Goal: Navigation & Orientation: Find specific page/section

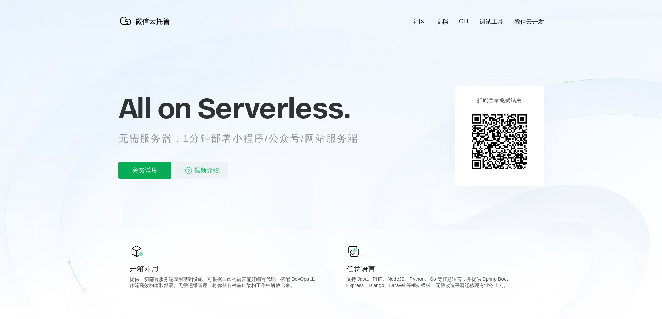
scroll to position [0, 1235]
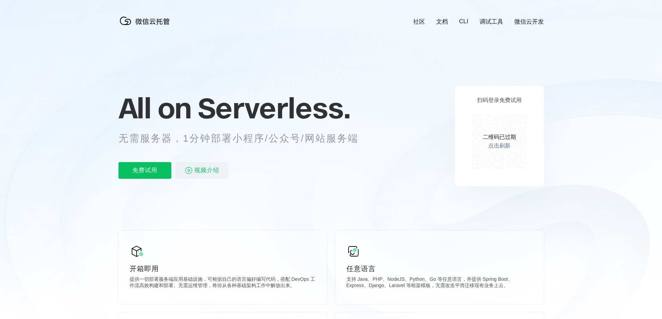
click at [499, 147] on link "点击刷新" at bounding box center [499, 145] width 22 height 7
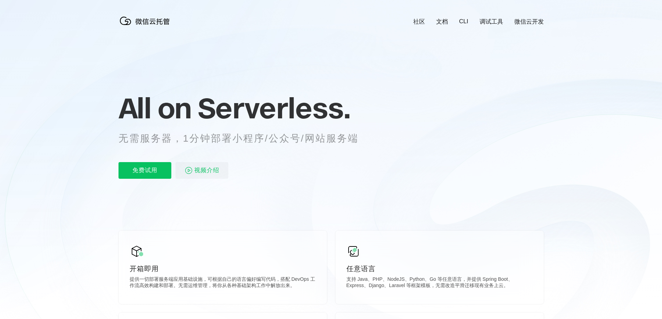
scroll to position [0, 1235]
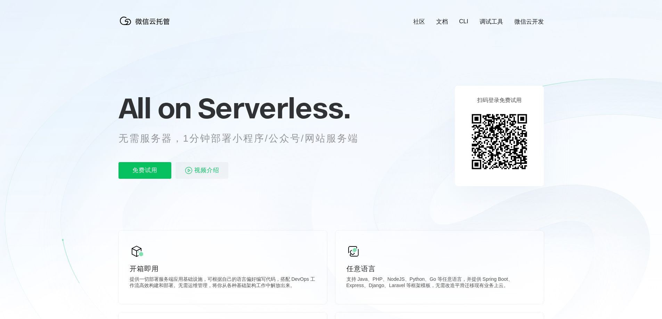
scroll to position [0, 1235]
